Goal: Find specific page/section: Find specific page/section

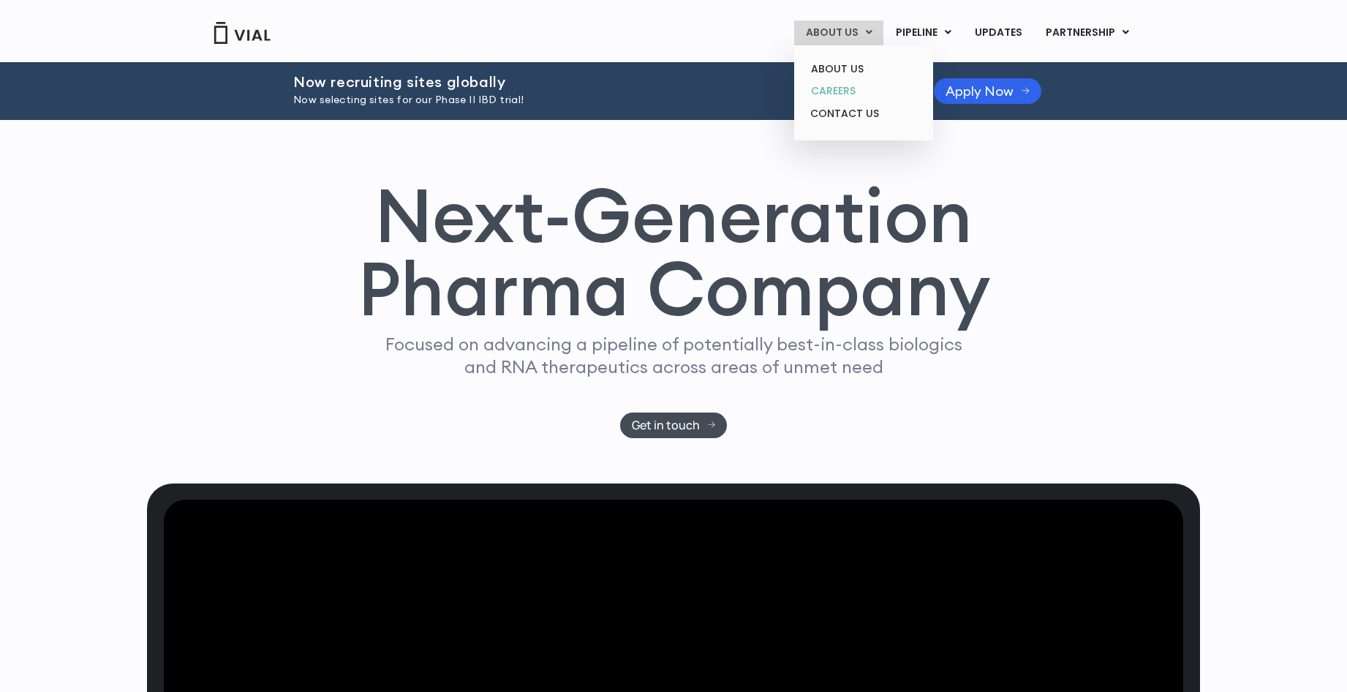
click at [843, 88] on link "CAREERS" at bounding box center [863, 91] width 128 height 23
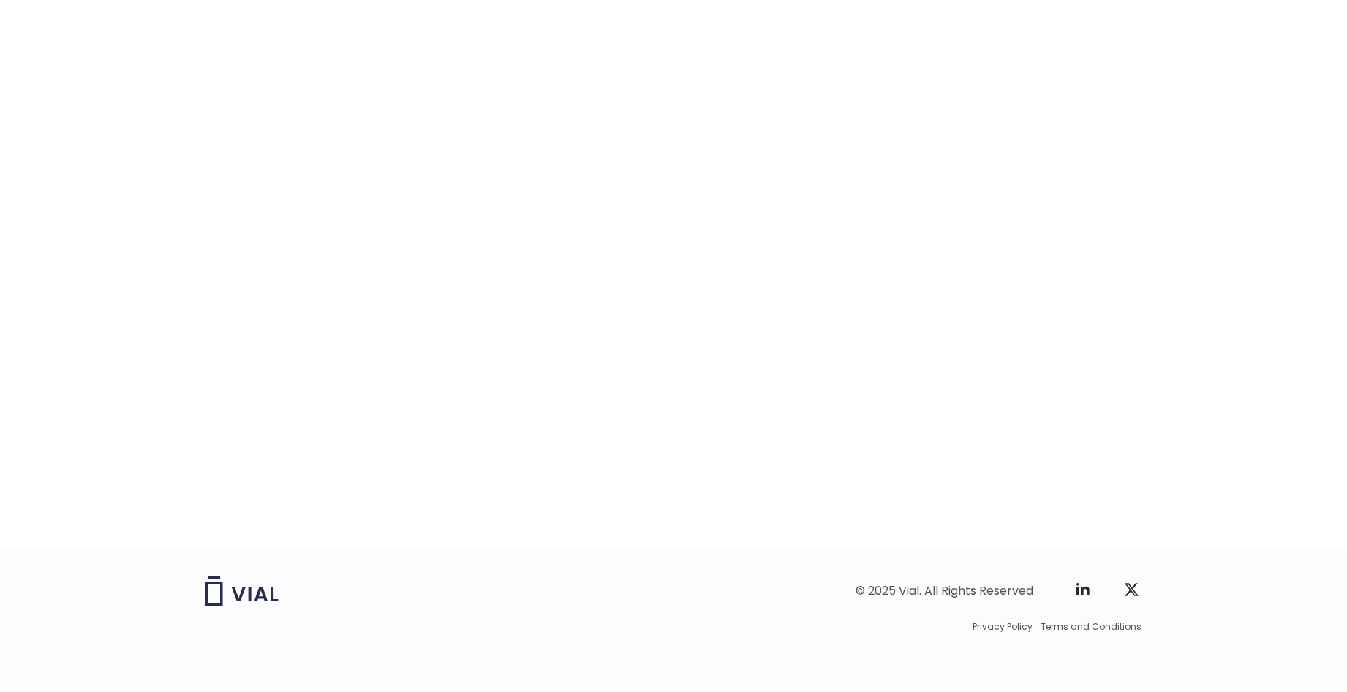
scroll to position [2175, 0]
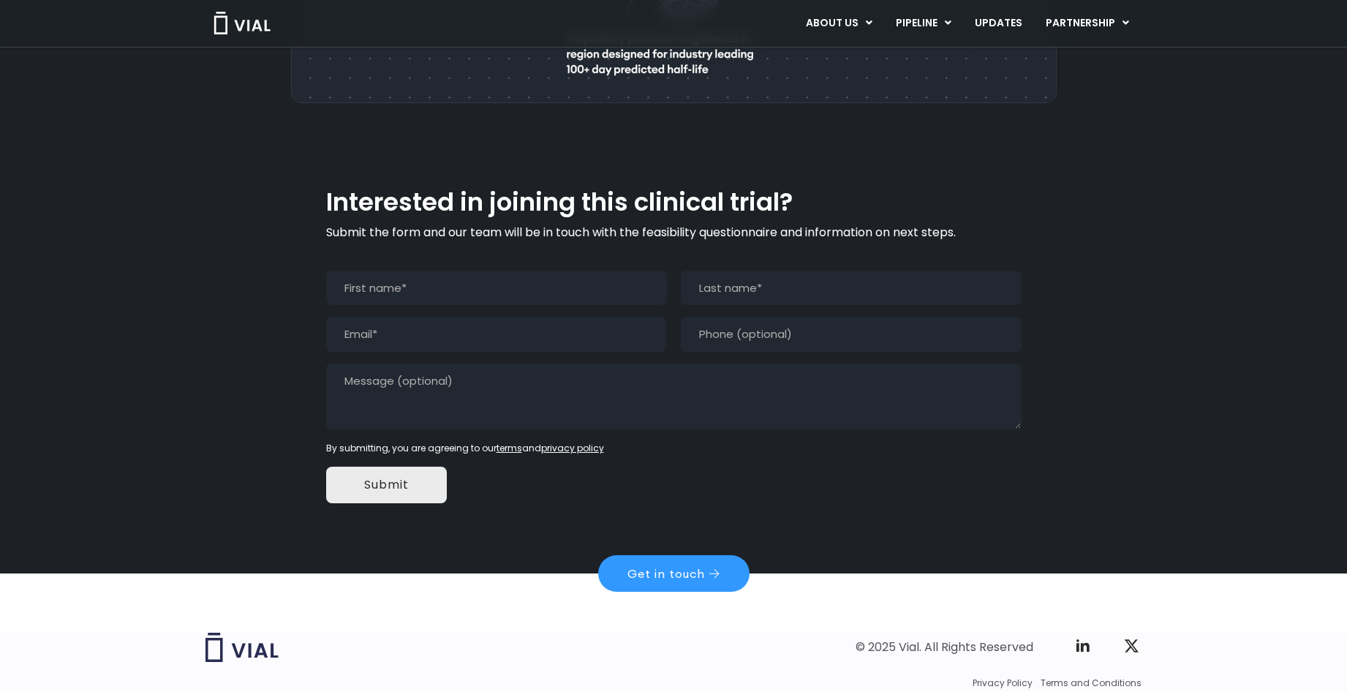
scroll to position [1298, 0]
